Goal: Task Accomplishment & Management: Use online tool/utility

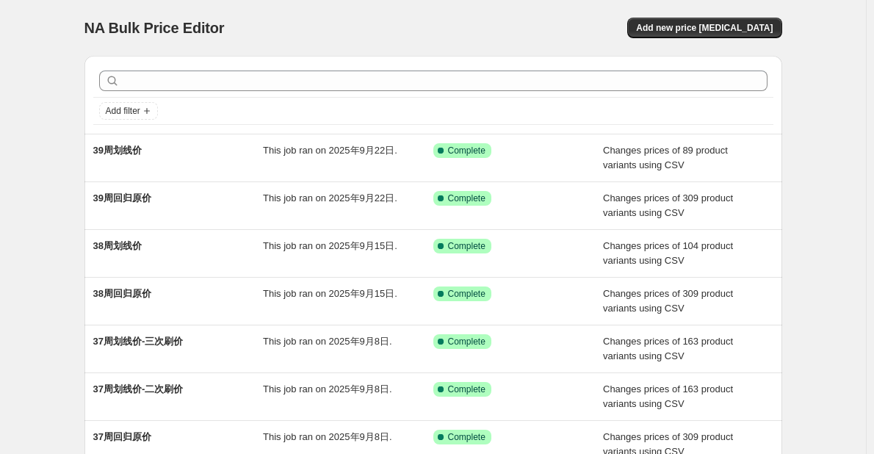
click at [849, 226] on div "NA Bulk Price Editor. This page is ready NA Bulk Price Editor Add new price [ME…" at bounding box center [433, 378] width 866 height 757
click at [861, 213] on div "NA Bulk Price Editor. This page is ready NA Bulk Price Editor Add new price [ME…" at bounding box center [433, 378] width 866 height 757
click at [34, 197] on div "NA Bulk Price Editor. This page is ready NA Bulk Price Editor Add new price [ME…" at bounding box center [433, 378] width 866 height 757
click at [866, 298] on div "NA Bulk Price Editor. This page is ready NA Bulk Price Editor Add new price [ME…" at bounding box center [433, 378] width 866 height 757
click at [800, 364] on div "NA Bulk Price Editor. This page is ready NA Bulk Price Editor Add new price [ME…" at bounding box center [433, 378] width 733 height 757
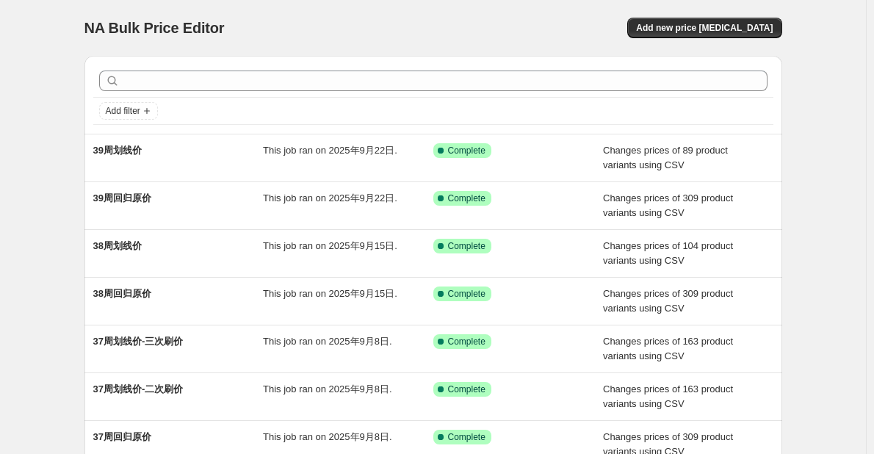
click at [788, 339] on div "NA Bulk Price Editor. This page is ready NA Bulk Price Editor Add new price [ME…" at bounding box center [433, 378] width 733 height 757
click at [69, 102] on div "NA Bulk Price Editor. This page is ready NA Bulk Price Editor Add new price [ME…" at bounding box center [433, 378] width 866 height 757
click at [62, 87] on div "NA Bulk Price Editor. This page is ready NA Bulk Price Editor Add new price [ME…" at bounding box center [433, 378] width 866 height 757
click at [50, 165] on div "NA Bulk Price Editor. This page is ready NA Bulk Price Editor Add new price [ME…" at bounding box center [433, 378] width 866 height 757
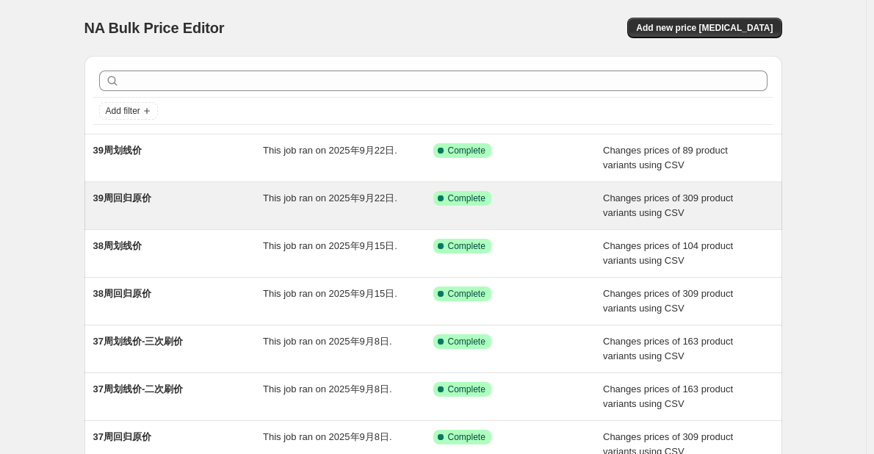
click at [204, 197] on div "39周回归原价" at bounding box center [178, 205] width 170 height 29
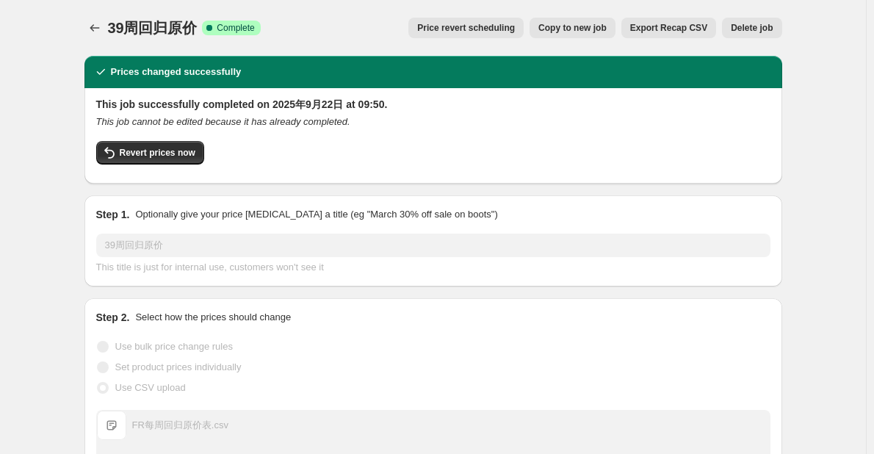
click at [581, 26] on span "Copy to new job" at bounding box center [573, 28] width 68 height 12
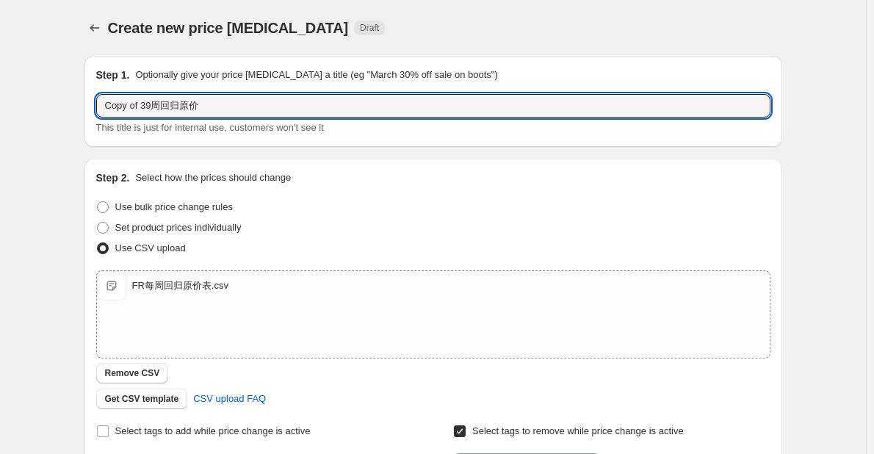
drag, startPoint x: 154, startPoint y: 107, endPoint x: 99, endPoint y: 105, distance: 55.1
click at [99, 105] on div "Step 1. Optionally give your price [MEDICAL_DATA] a title (eg "March 30% off sa…" at bounding box center [433, 101] width 698 height 91
type input "40周回归原价"
click at [69, 173] on div "Create new price [MEDICAL_DATA]. This page is ready Create new price [MEDICAL_D…" at bounding box center [433, 381] width 866 height 763
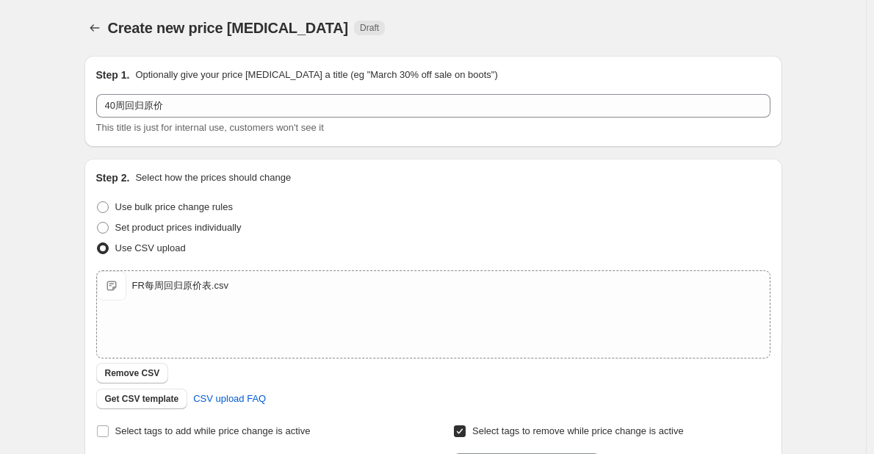
scroll to position [294, 0]
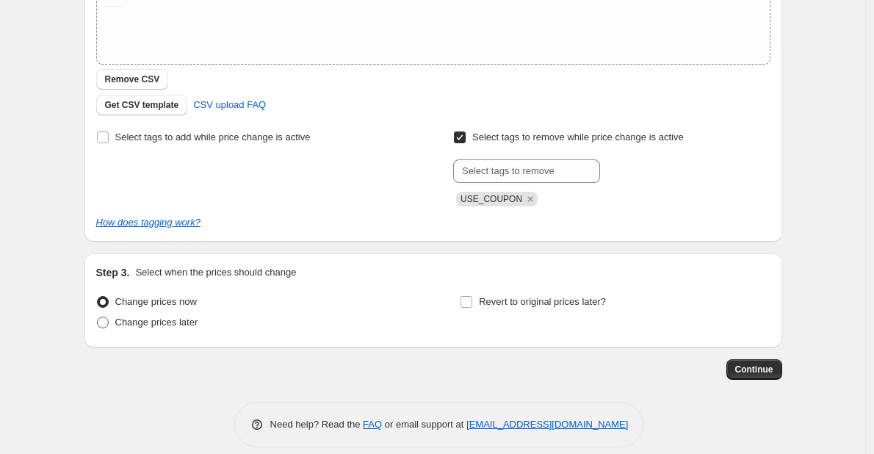
click at [164, 317] on span "Change prices later" at bounding box center [156, 322] width 83 height 11
click at [98, 317] on input "Change prices later" at bounding box center [97, 317] width 1 height 1
radio input "true"
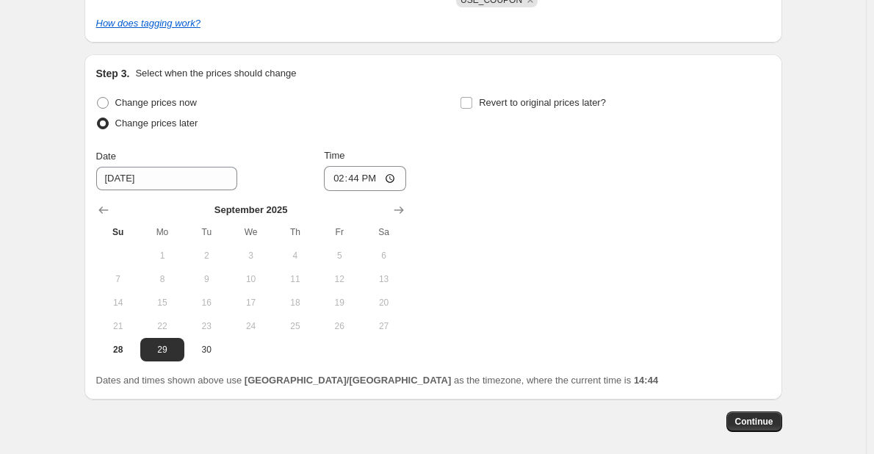
scroll to position [514, 0]
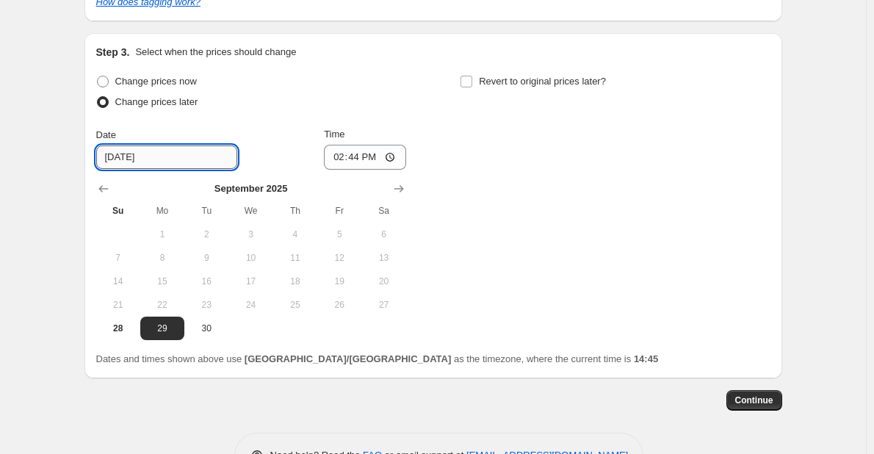
click at [148, 154] on input "[DATE]" at bounding box center [166, 157] width 141 height 24
click at [159, 325] on span "29" at bounding box center [162, 329] width 32 height 12
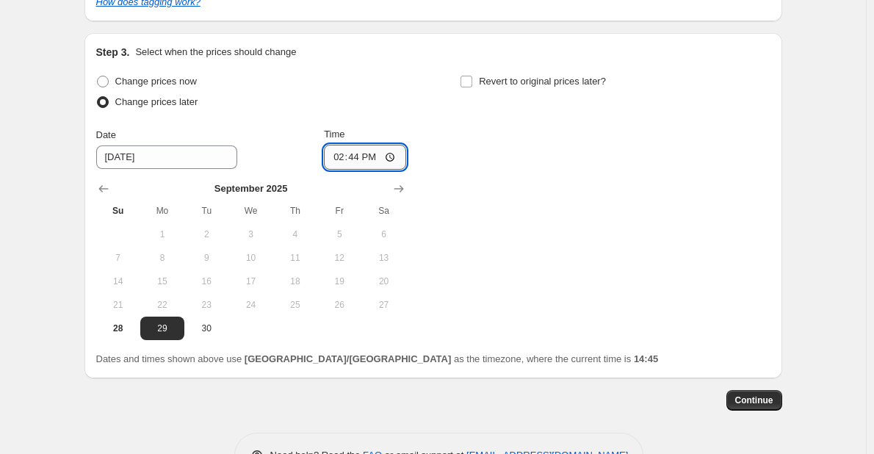
click at [365, 155] on input "14:44" at bounding box center [365, 157] width 82 height 25
type input "05:30"
click at [619, 211] on div "Change prices now Change prices later Date [DATE] Time 05:[DATE] Mo Tu We Th Fr…" at bounding box center [433, 205] width 674 height 269
click at [537, 226] on div "Change prices now Change prices later Date [DATE] Time 05:[DATE] Mo Tu We Th Fr…" at bounding box center [433, 205] width 674 height 269
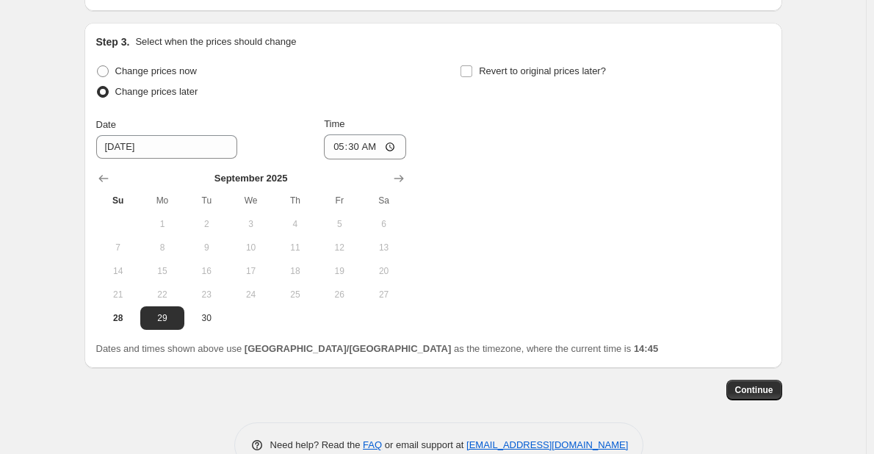
scroll to position [561, 0]
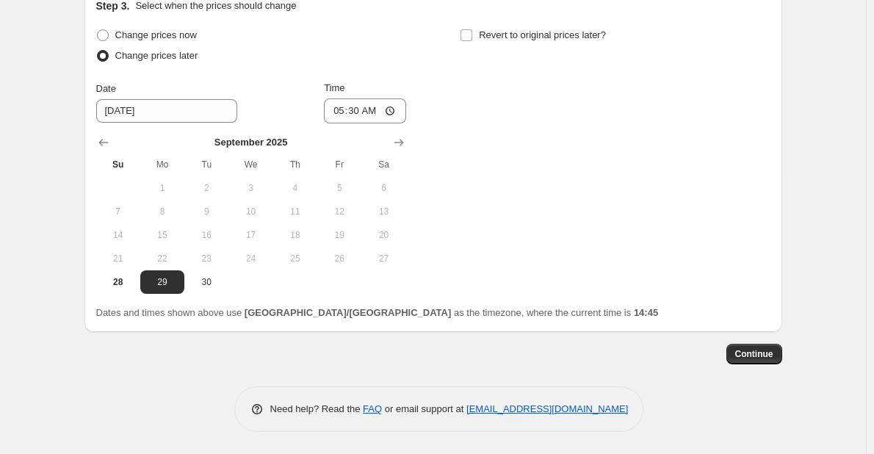
click at [658, 240] on div "Change prices now Change prices later Date [DATE] Time 05:[DATE] Mo Tu We Th Fr…" at bounding box center [433, 159] width 674 height 269
click at [742, 346] on button "Continue" at bounding box center [755, 354] width 56 height 21
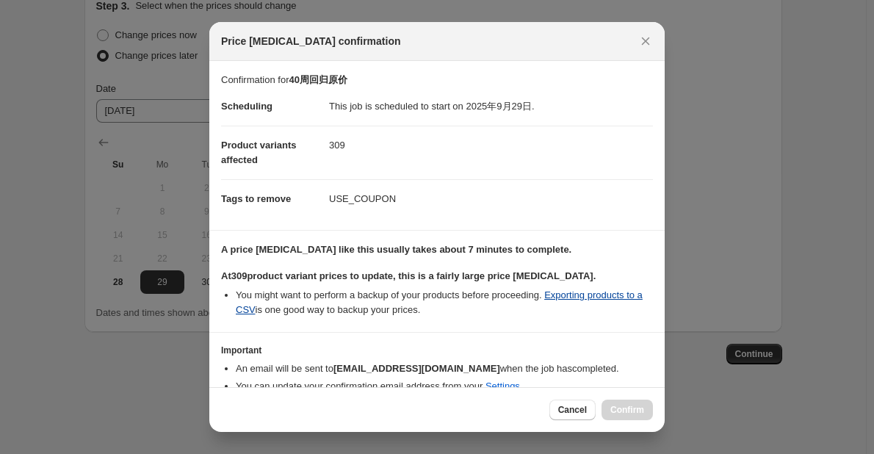
scroll to position [66, 0]
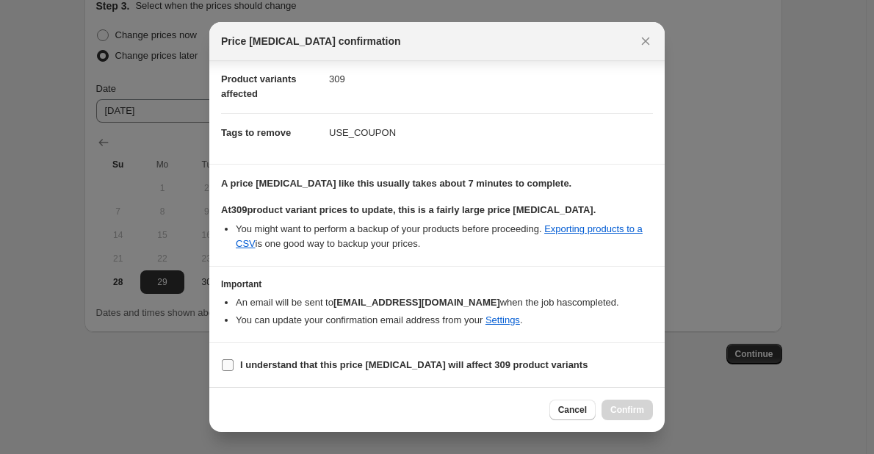
click at [286, 360] on b "I understand that this price [MEDICAL_DATA] will affect 309 product variants" at bounding box center [414, 364] width 348 height 11
click at [234, 360] on input "I understand that this price [MEDICAL_DATA] will affect 309 product variants" at bounding box center [228, 365] width 12 height 12
checkbox input "true"
click at [611, 403] on button "Confirm" at bounding box center [627, 410] width 51 height 21
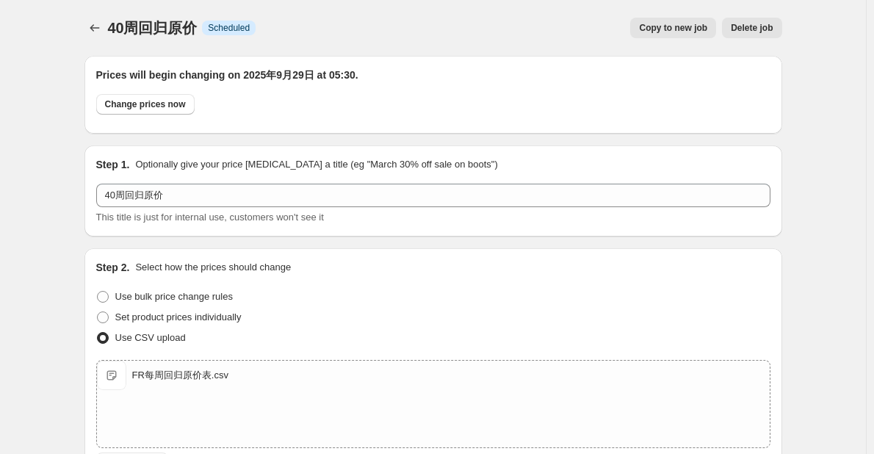
scroll to position [561, 0]
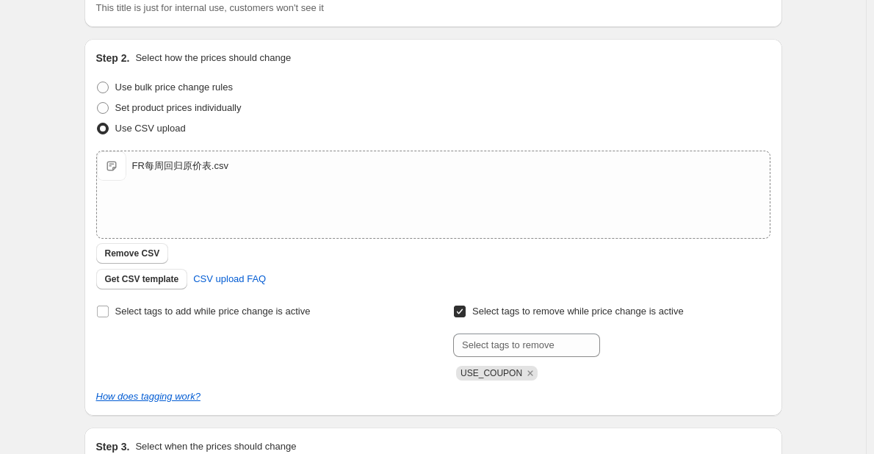
scroll to position [0, 0]
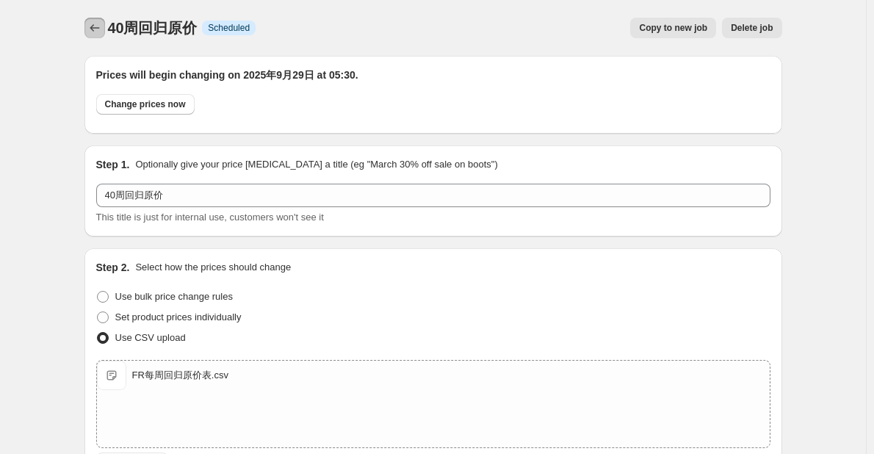
click at [102, 26] on icon "Price change jobs" at bounding box center [94, 28] width 15 height 15
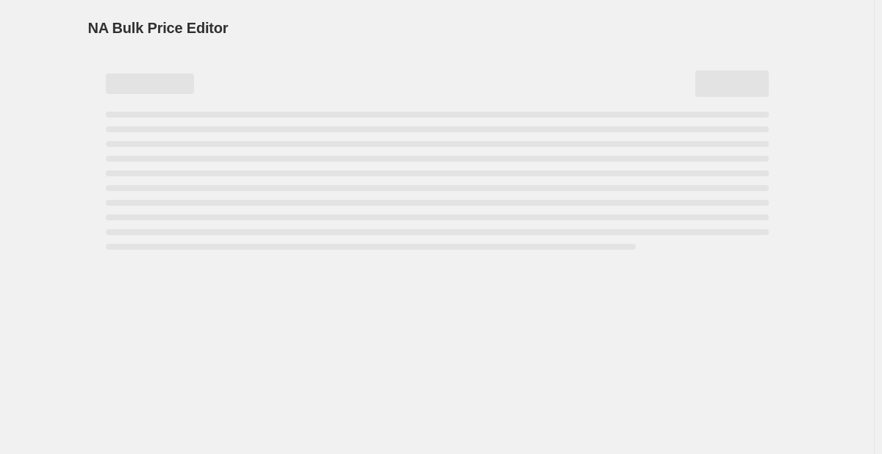
click at [358, 15] on div "NA Bulk Price Editor. This page is ready NA Bulk Price Editor" at bounding box center [437, 28] width 698 height 56
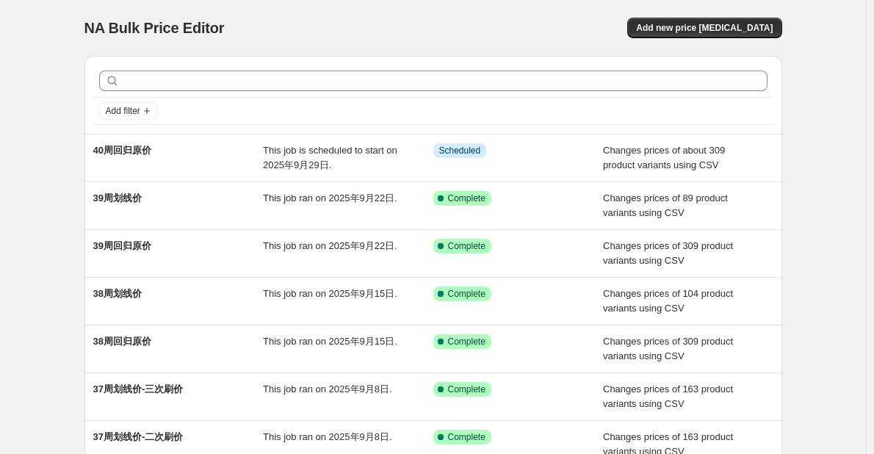
click at [855, 243] on div "NA Bulk Price Editor. This page is ready NA Bulk Price Editor Add new price [ME…" at bounding box center [433, 378] width 866 height 757
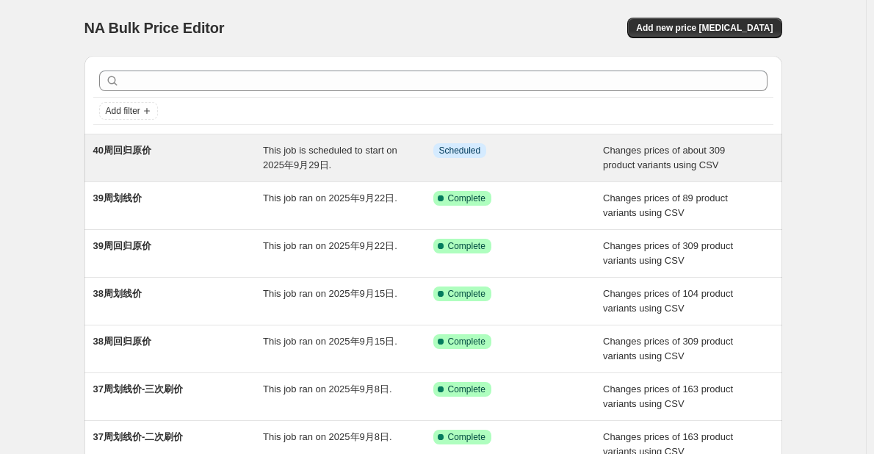
click at [342, 169] on div "This job is scheduled to start on 2025年9月29日." at bounding box center [348, 157] width 170 height 29
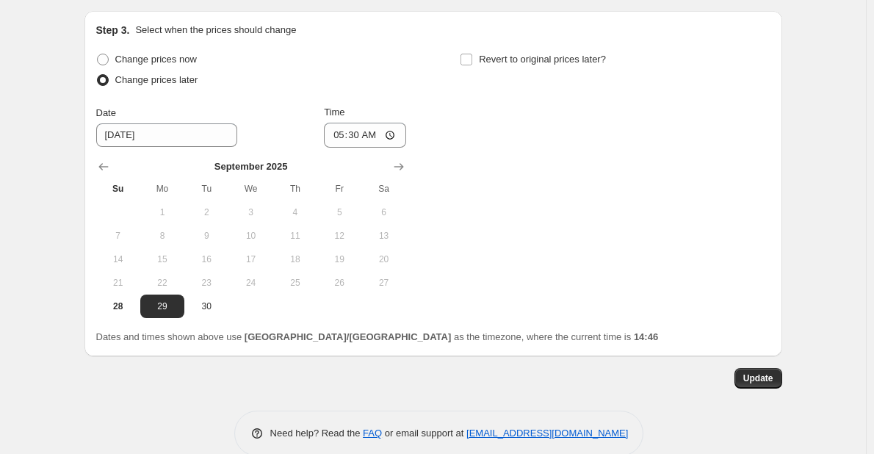
scroll to position [650, 0]
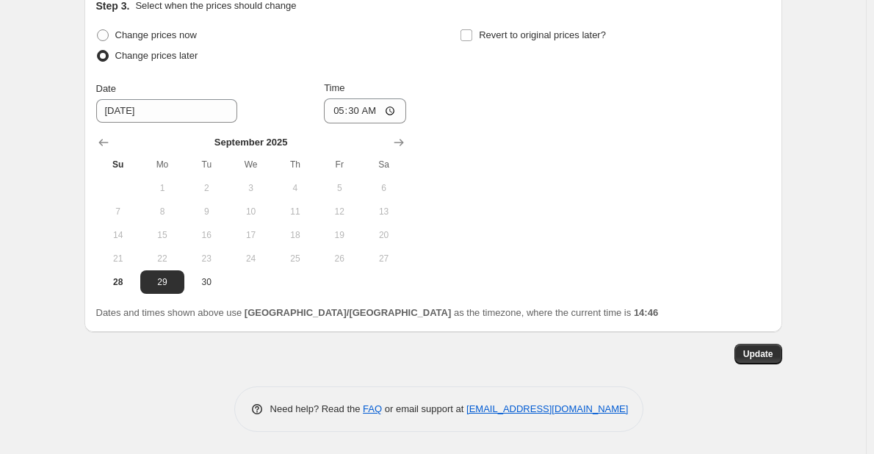
click at [508, 356] on div "Update" at bounding box center [433, 354] width 698 height 21
click at [188, 353] on div "Update" at bounding box center [433, 354] width 698 height 21
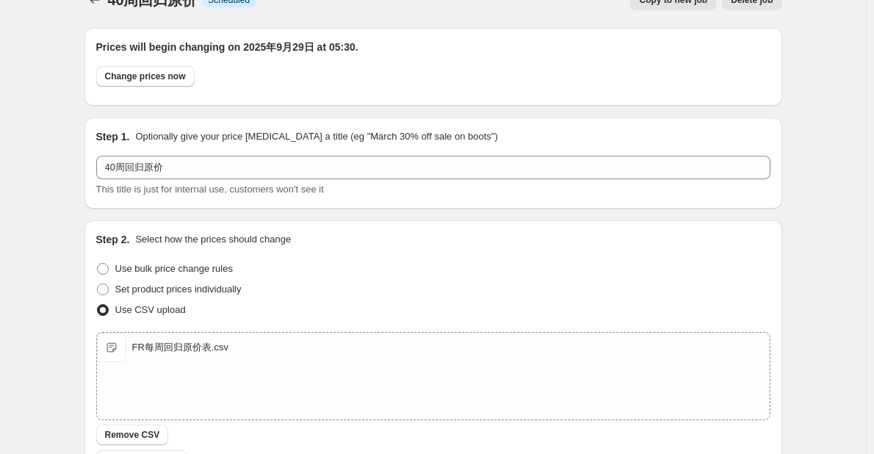
scroll to position [0, 0]
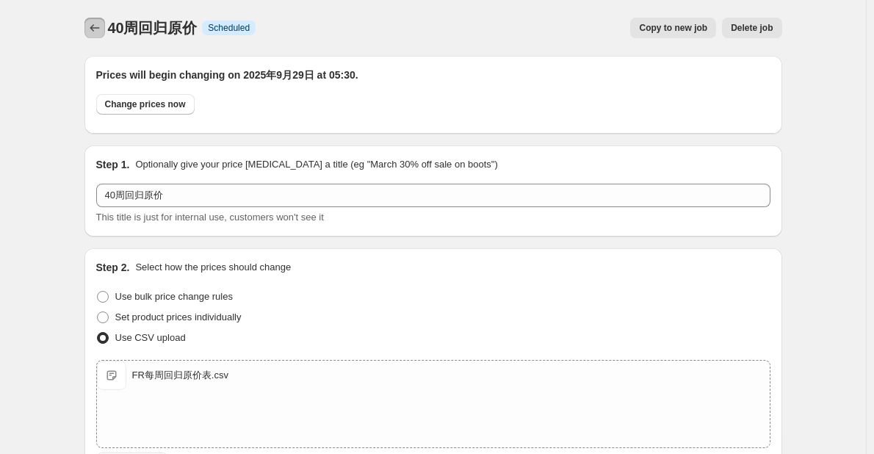
click at [88, 22] on button "Price change jobs" at bounding box center [94, 28] width 21 height 21
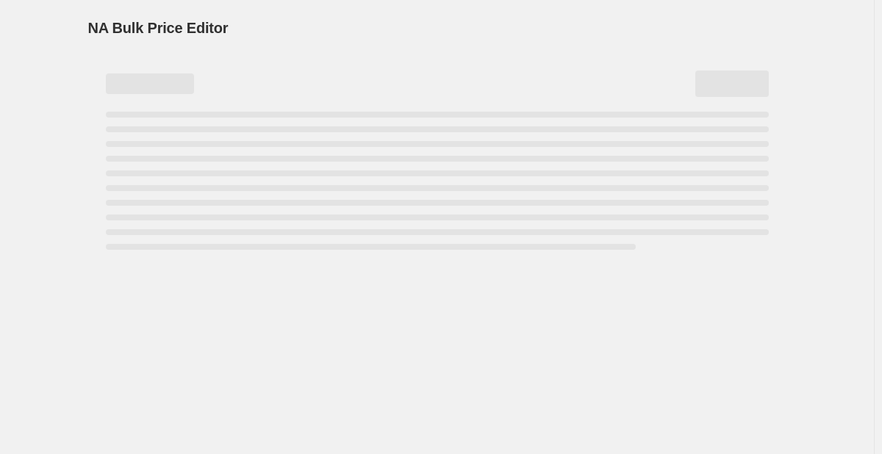
click at [309, 0] on div "NA Bulk Price Editor. This page is ready NA Bulk Price Editor" at bounding box center [437, 28] width 698 height 56
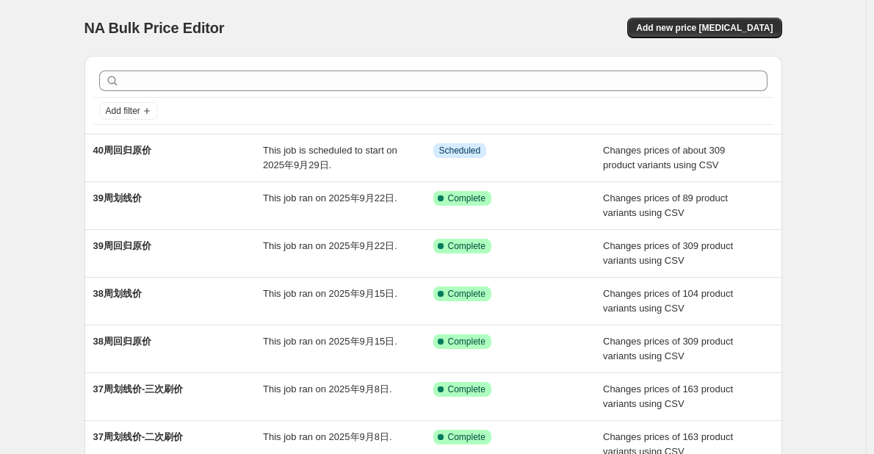
click at [855, 326] on div "NA Bulk Price Editor. This page is ready NA Bulk Price Editor Add new price [ME…" at bounding box center [433, 378] width 866 height 757
click at [337, 19] on div "NA Bulk Price Editor" at bounding box center [252, 28] width 336 height 21
click at [703, 29] on span "Add new price [MEDICAL_DATA]" at bounding box center [704, 28] width 137 height 12
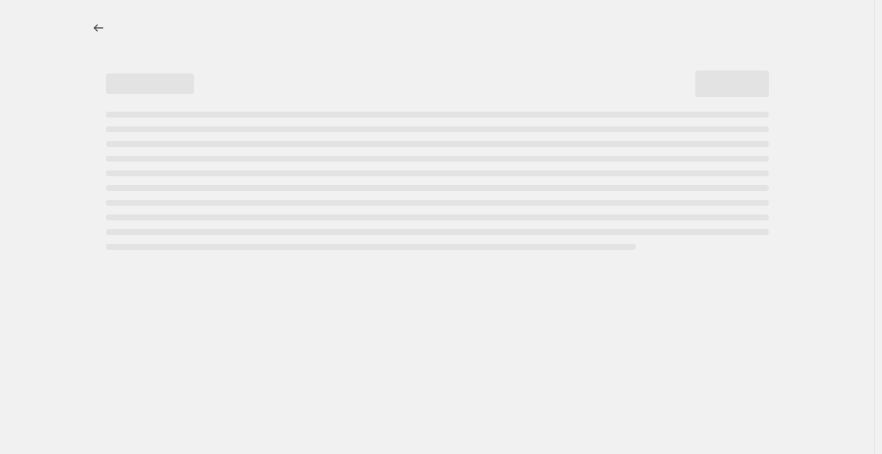
select select "percentage"
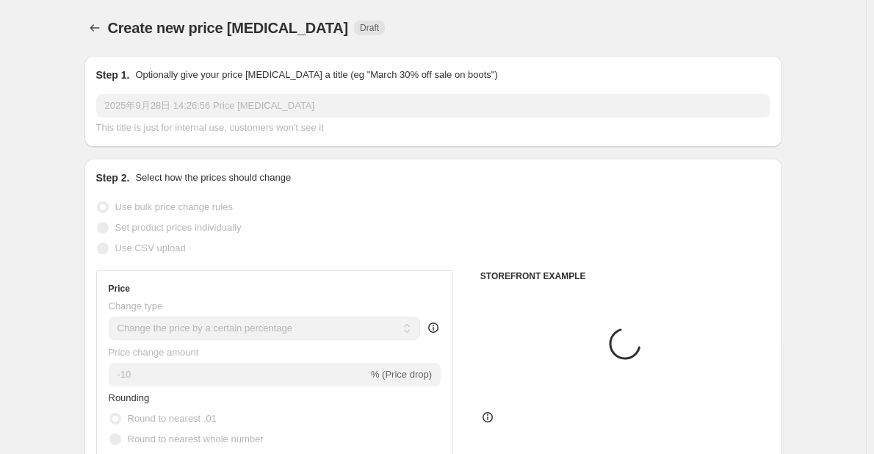
click at [256, 26] on span "Create new price [MEDICAL_DATA]" at bounding box center [228, 28] width 241 height 16
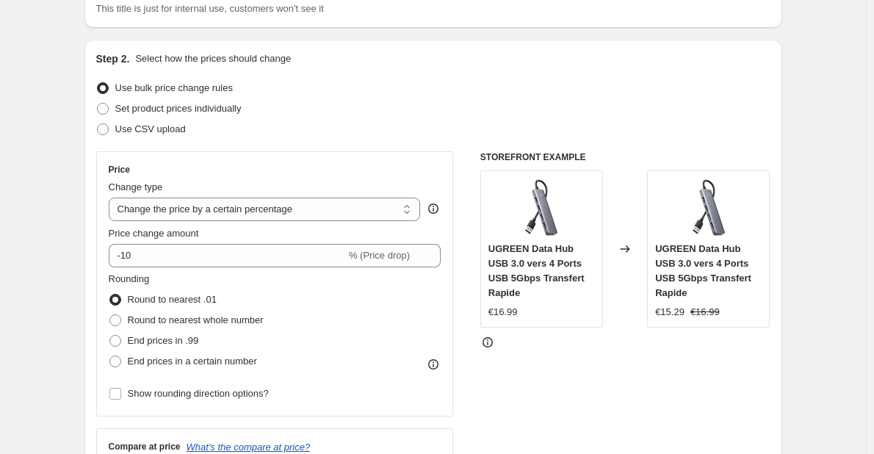
scroll to position [147, 0]
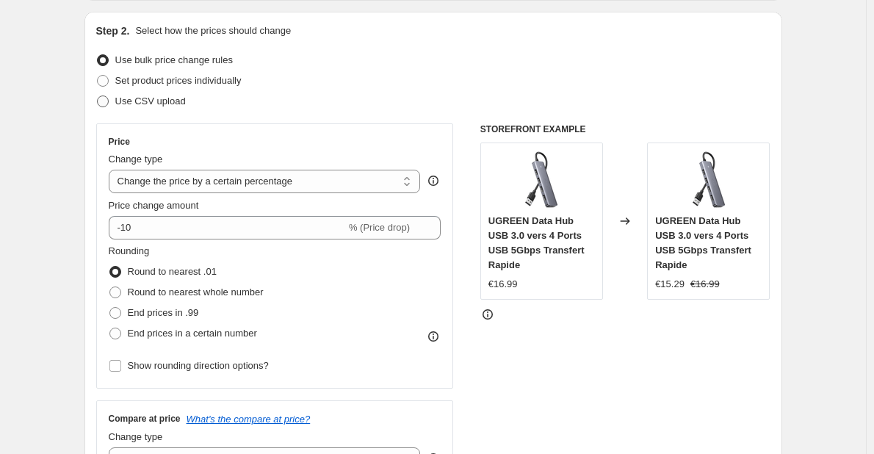
click at [149, 101] on span "Use CSV upload" at bounding box center [150, 101] width 71 height 11
click at [98, 96] on input "Use CSV upload" at bounding box center [97, 96] width 1 height 1
radio input "true"
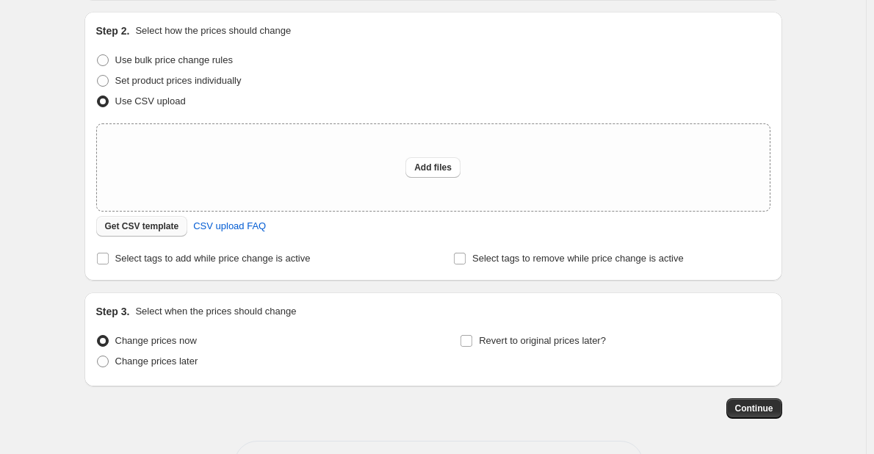
click at [168, 228] on span "Get CSV template" at bounding box center [142, 226] width 74 height 12
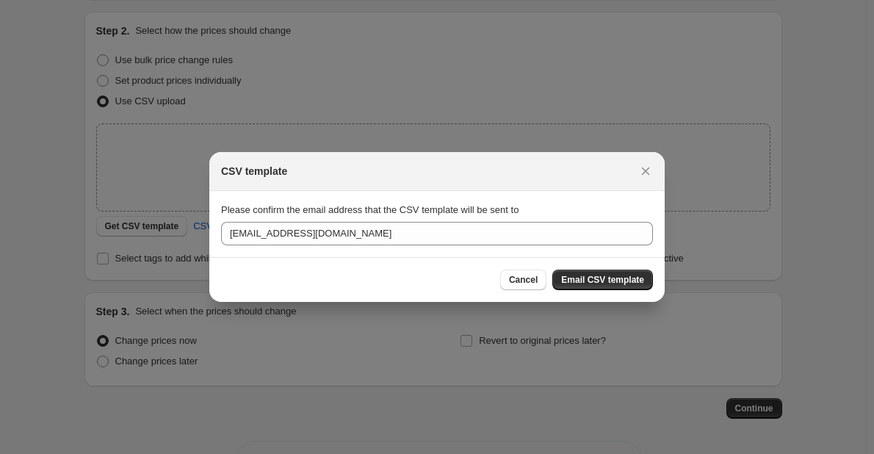
scroll to position [0, 0]
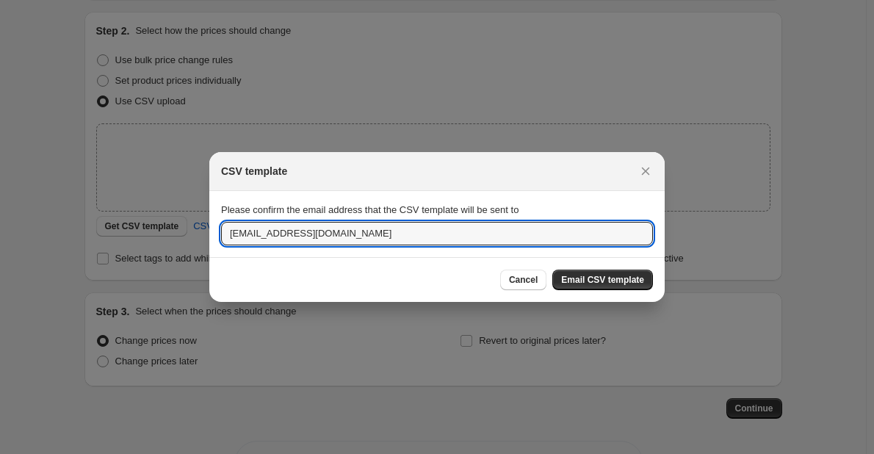
drag, startPoint x: 259, startPoint y: 235, endPoint x: 198, endPoint y: 236, distance: 61.0
type input "[DOMAIN_NAME][EMAIL_ADDRESS][DOMAIN_NAME]"
click at [641, 286] on span "Email CSV template" at bounding box center [602, 280] width 83 height 12
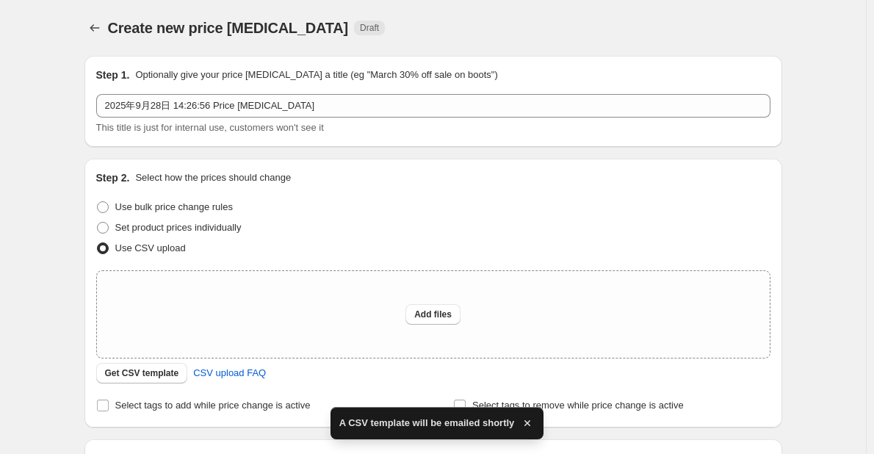
scroll to position [147, 0]
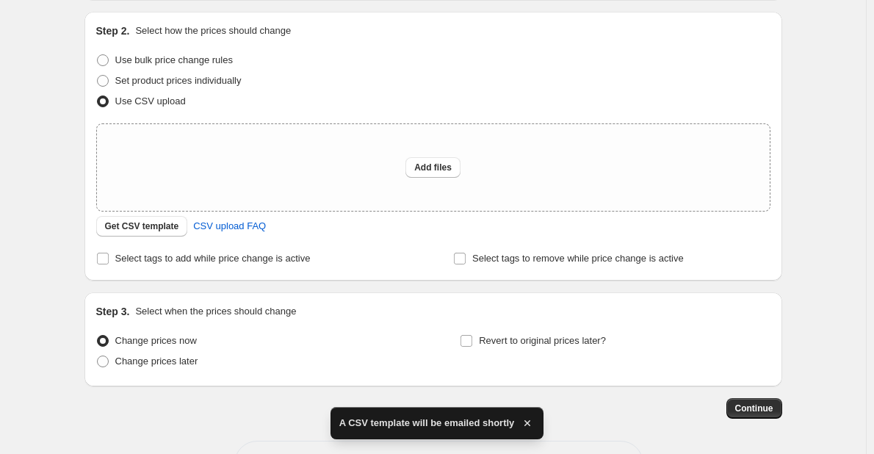
click at [845, 156] on div "Create new price [MEDICAL_DATA]. This page is ready Create new price [MEDICAL_D…" at bounding box center [433, 180] width 866 height 655
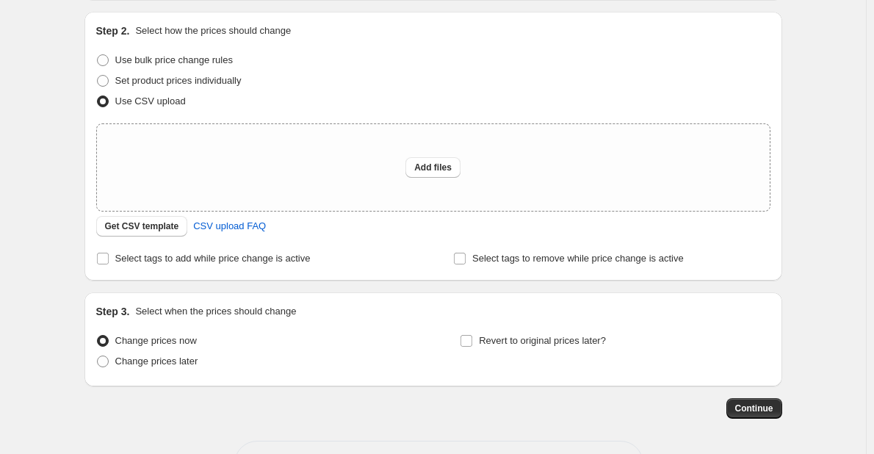
click at [46, 173] on div "Create new price [MEDICAL_DATA]. This page is ready Create new price [MEDICAL_D…" at bounding box center [433, 180] width 866 height 655
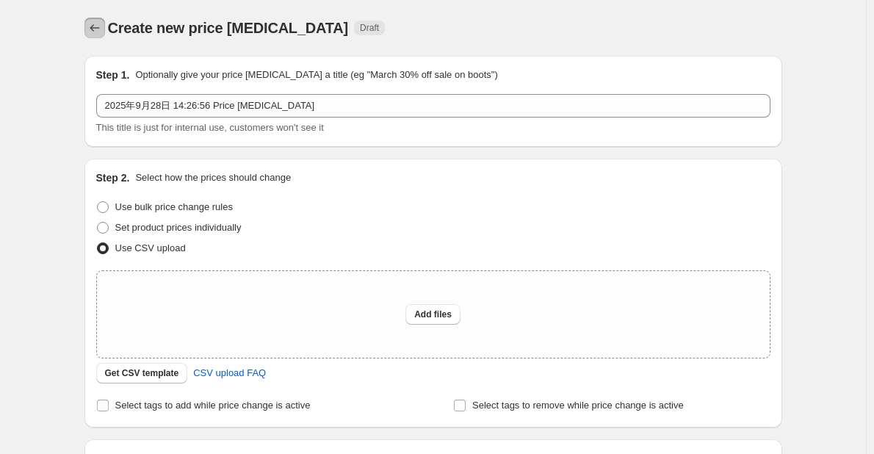
click at [94, 36] on button "Price change jobs" at bounding box center [94, 28] width 21 height 21
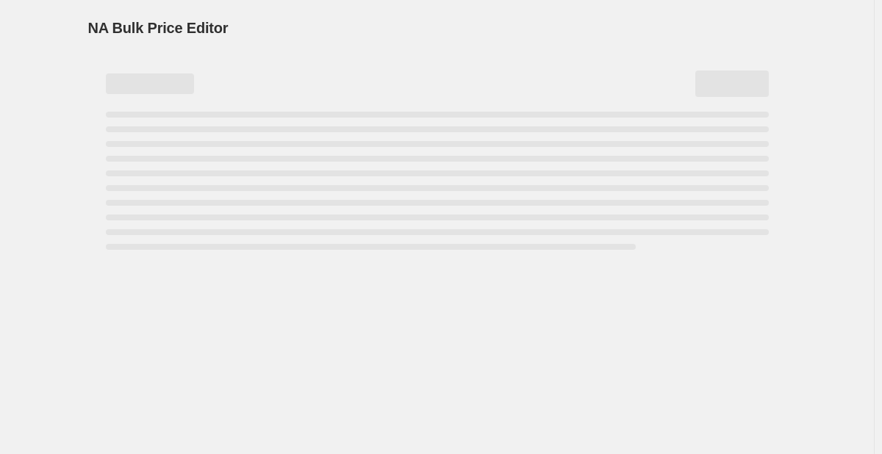
click at [61, 107] on div "NA Bulk Price Editor. This page is ready NA Bulk Price Editor" at bounding box center [437, 227] width 874 height 454
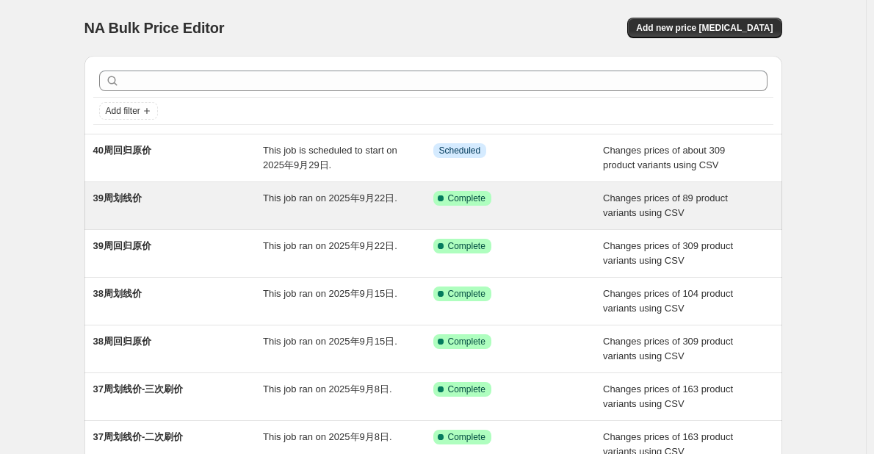
click at [361, 206] on div "This job ran on 2025年9月22日." at bounding box center [348, 205] width 170 height 29
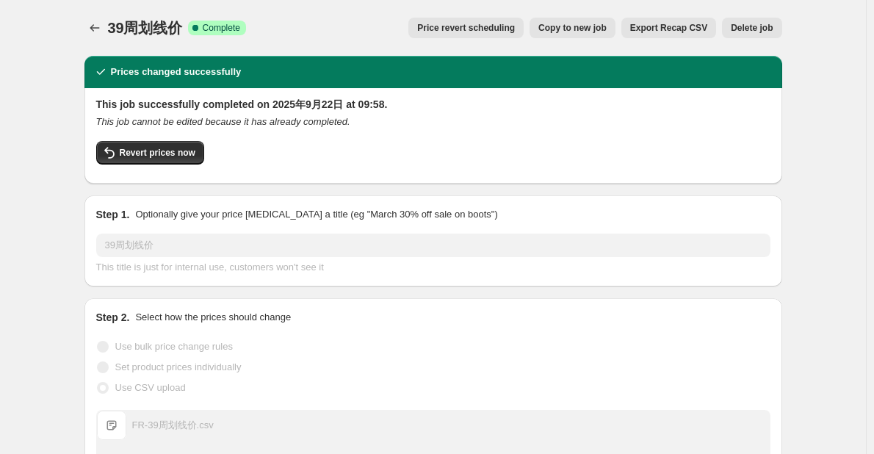
click at [607, 29] on span "Copy to new job" at bounding box center [573, 28] width 68 height 12
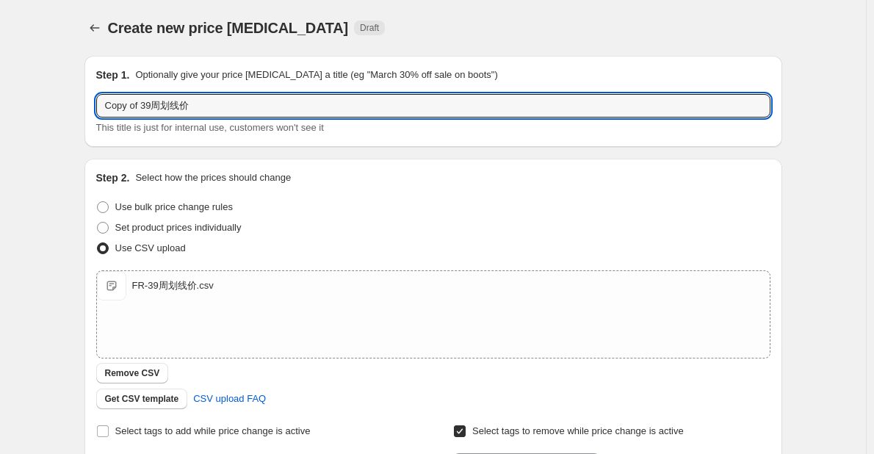
drag, startPoint x: 152, startPoint y: 105, endPoint x: 89, endPoint y: 104, distance: 63.2
click at [89, 104] on div "Step 1. Optionally give your price [MEDICAL_DATA] a title (eg "March 30% off sa…" at bounding box center [433, 101] width 698 height 91
type input "40周划线价"
click at [89, 104] on div "Step 1. Optionally give your price [MEDICAL_DATA] a title (eg "March 30% off sa…" at bounding box center [433, 101] width 698 height 91
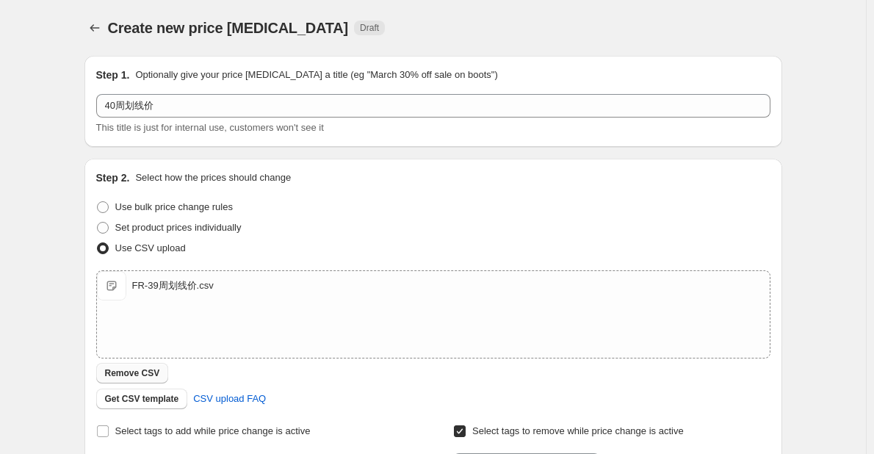
click at [156, 378] on span "Remove CSV" at bounding box center [132, 373] width 55 height 12
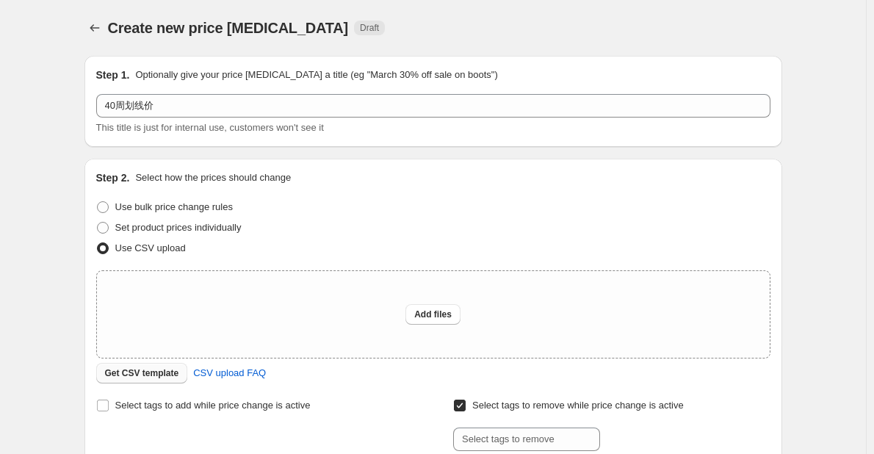
click at [156, 376] on span "Get CSV template" at bounding box center [142, 373] width 74 height 12
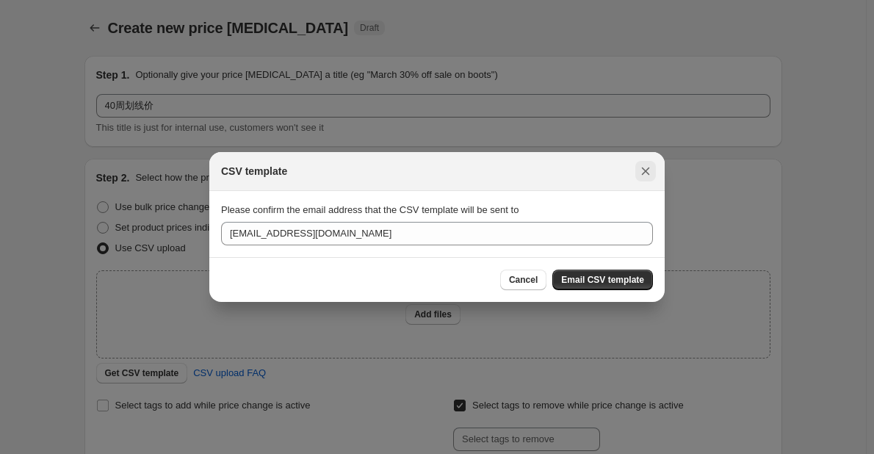
click at [637, 171] on button "Close" at bounding box center [645, 171] width 21 height 21
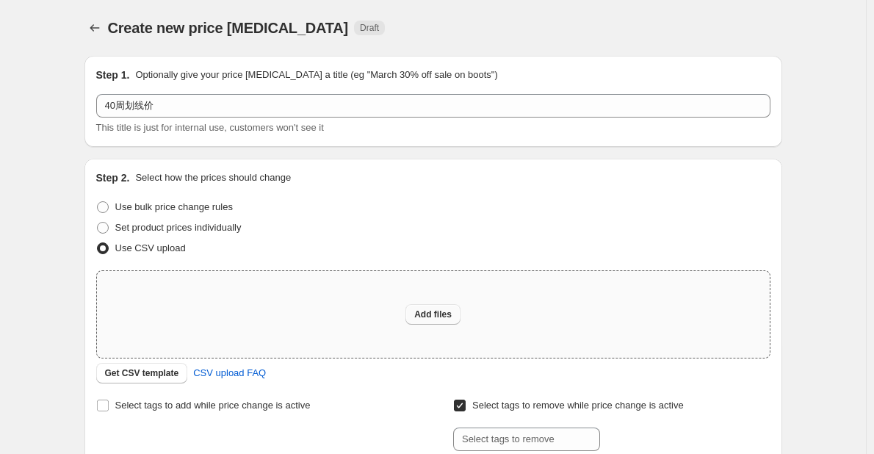
click at [426, 317] on span "Add files" at bounding box center [432, 315] width 37 height 12
type input "C:\fakepath\FR-40周划线价.csv"
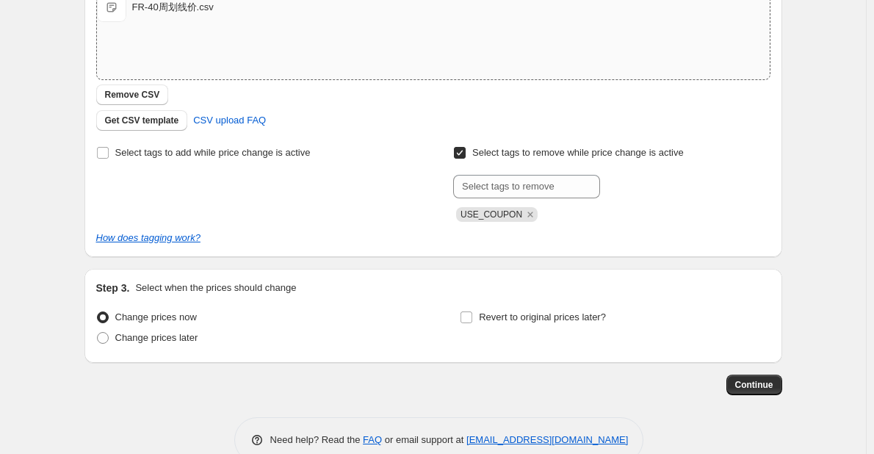
scroll to position [294, 0]
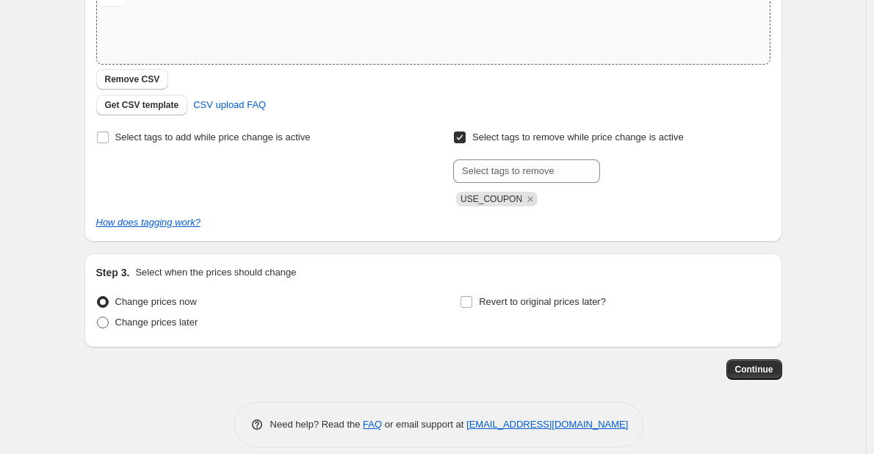
click at [191, 328] on span "Change prices later" at bounding box center [156, 322] width 83 height 11
click at [98, 317] on input "Change prices later" at bounding box center [97, 317] width 1 height 1
radio input "true"
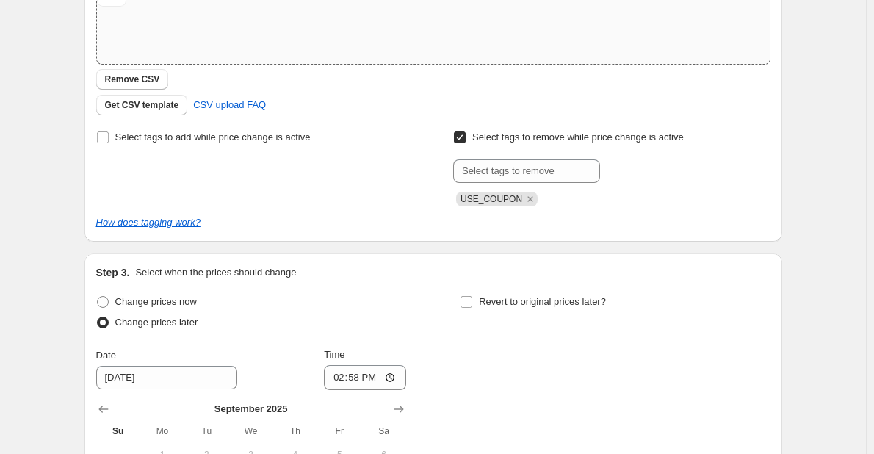
scroll to position [441, 0]
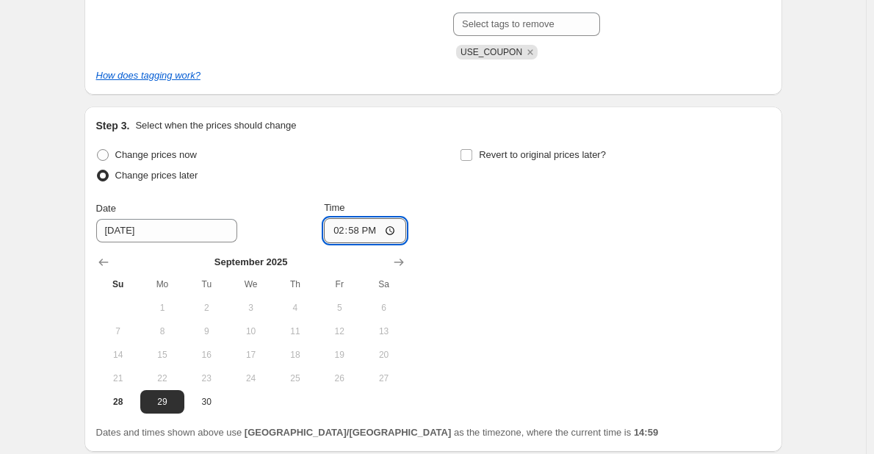
click at [362, 233] on input "14:58" at bounding box center [365, 230] width 82 height 25
type input "06:05"
click at [484, 245] on div "Change prices now Change prices later Date [DATE] Time 06:[DATE] Mo Tu We Th Fr…" at bounding box center [433, 279] width 674 height 269
click at [480, 254] on div "Change prices now Change prices later Date [DATE] Time 06:[DATE] Mo Tu We Th Fr…" at bounding box center [433, 279] width 674 height 269
click at [478, 259] on div "Change prices now Change prices later Date [DATE] Time 06:[DATE] Mo Tu We Th Fr…" at bounding box center [433, 279] width 674 height 269
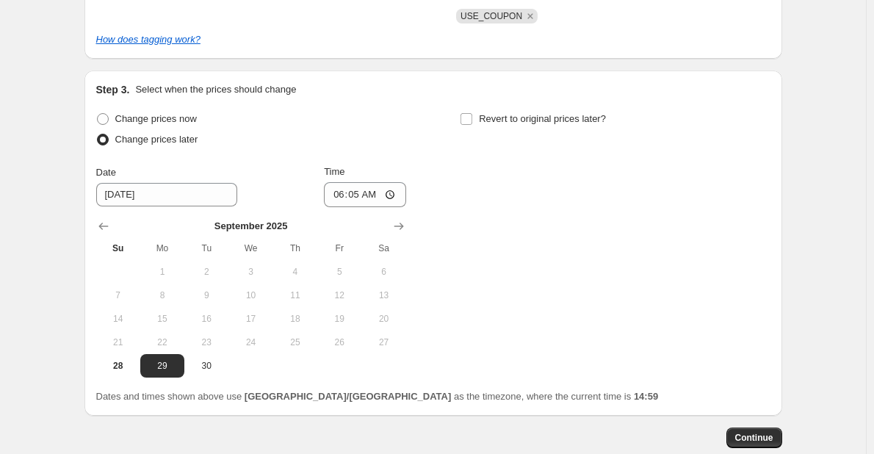
scroll to position [561, 0]
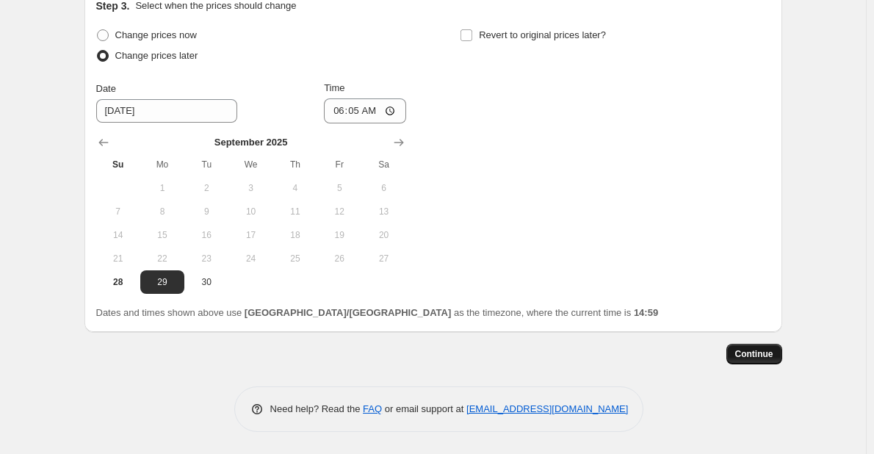
click at [774, 356] on span "Continue" at bounding box center [754, 354] width 38 height 12
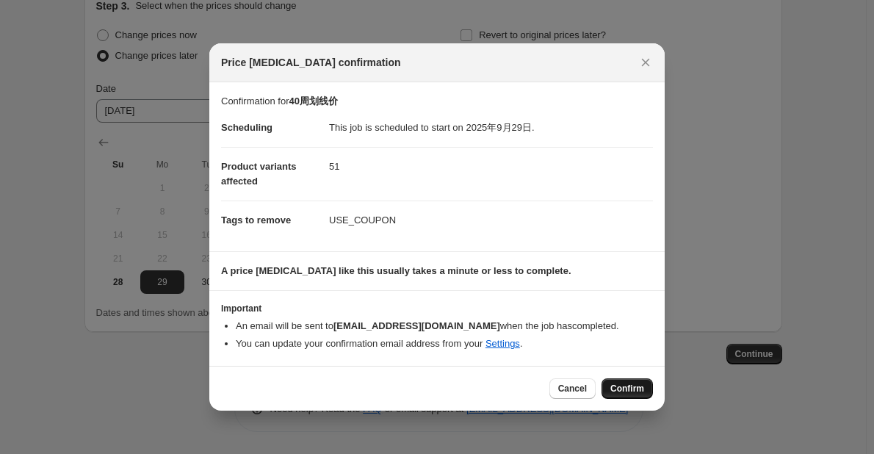
click at [612, 388] on span "Confirm" at bounding box center [628, 389] width 34 height 12
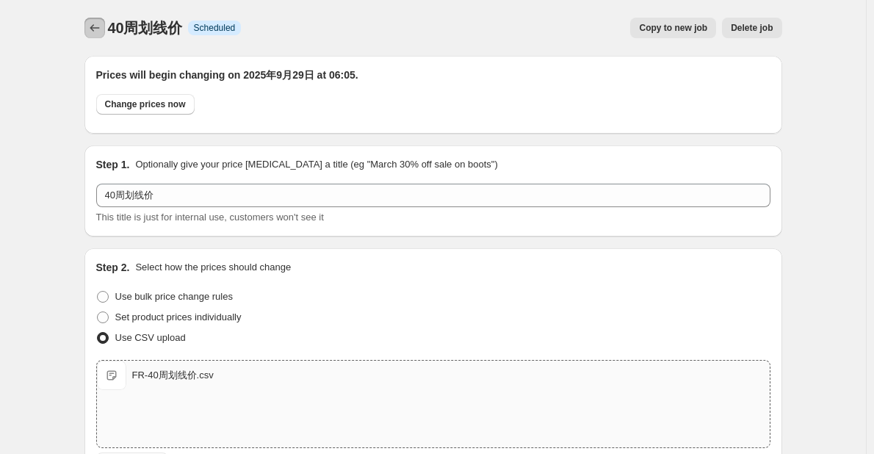
click at [98, 29] on icon "Price change jobs" at bounding box center [94, 28] width 15 height 15
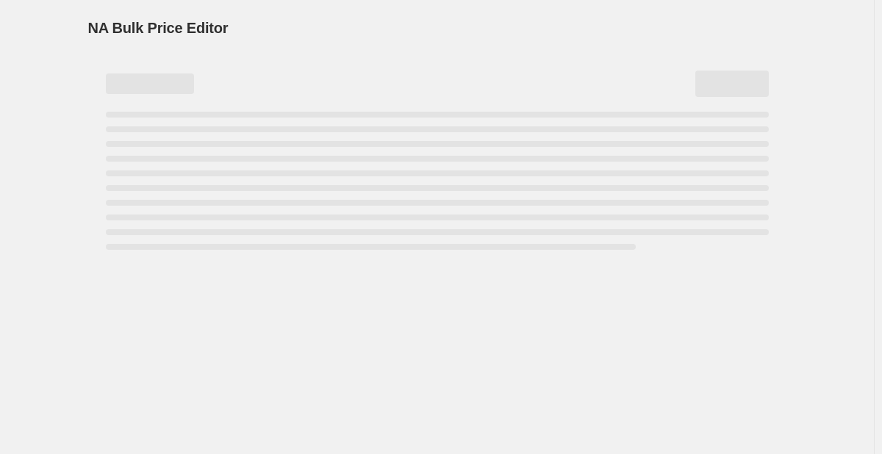
click at [325, 13] on div "NA Bulk Price Editor. This page is ready NA Bulk Price Editor" at bounding box center [437, 28] width 698 height 56
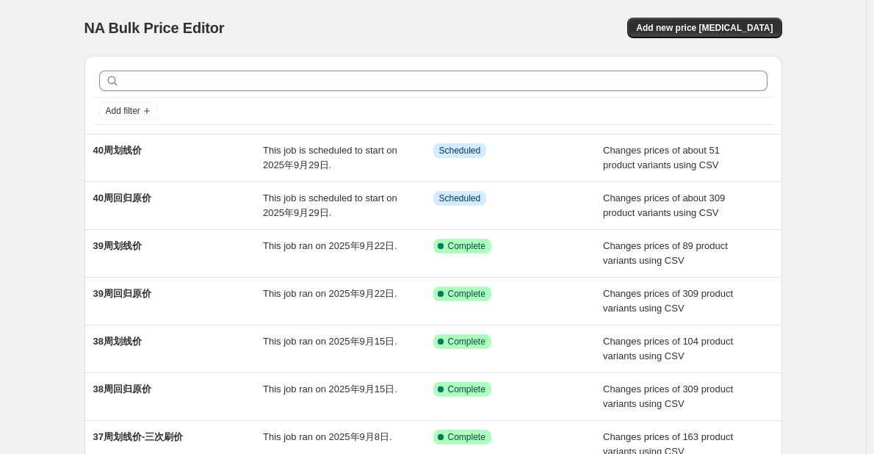
click at [62, 168] on div "NA Bulk Price Editor. This page is ready NA Bulk Price Editor Add new price [ME…" at bounding box center [433, 378] width 866 height 757
click at [351, 2] on div "NA Bulk Price Editor. This page is ready NA Bulk Price Editor Add new price [ME…" at bounding box center [433, 28] width 698 height 56
click at [847, 223] on div "NA Bulk Price Editor. This page is ready NA Bulk Price Editor Add new price [ME…" at bounding box center [433, 378] width 866 height 757
click at [12, 174] on div "NA Bulk Price Editor. This page is ready NA Bulk Price Editor Add new price [ME…" at bounding box center [433, 378] width 866 height 757
